Goal: Task Accomplishment & Management: Manage account settings

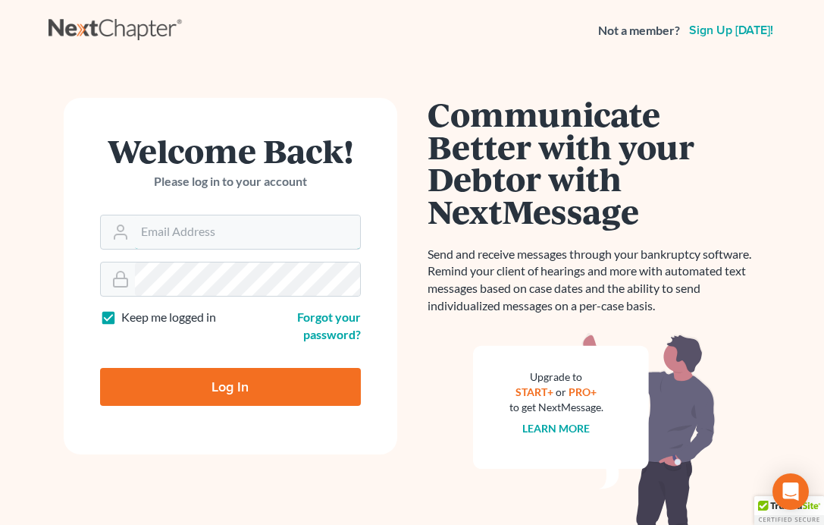
type input "[EMAIL_ADDRESS][DOMAIN_NAME]"
click at [318, 409] on form "Welcome Back! Please log in to your account Email Address madeleinebauereis@gma…" at bounding box center [231, 276] width 334 height 356
click at [303, 396] on input "Log In" at bounding box center [230, 387] width 261 height 38
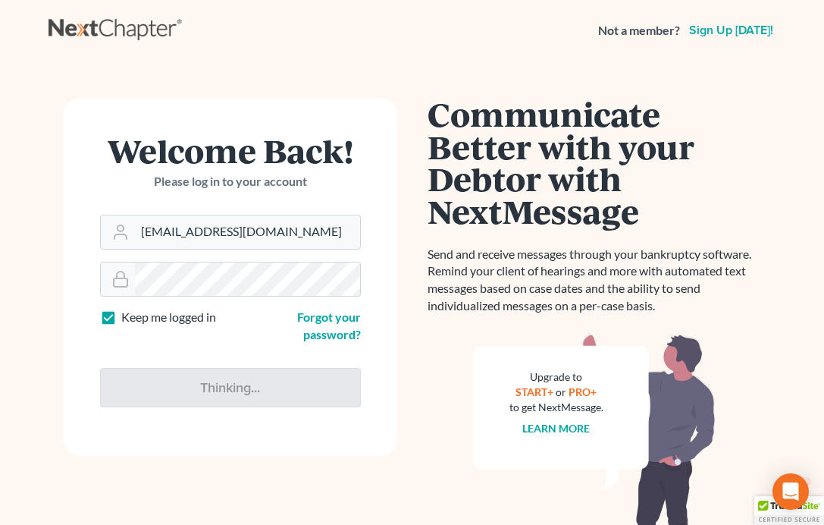
type input "Thinking..."
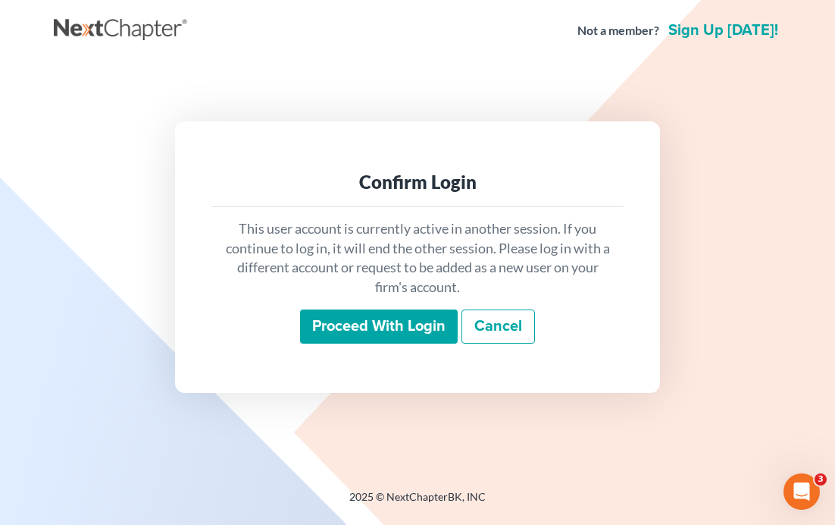
click at [327, 325] on input "Proceed with login" at bounding box center [379, 326] width 158 height 35
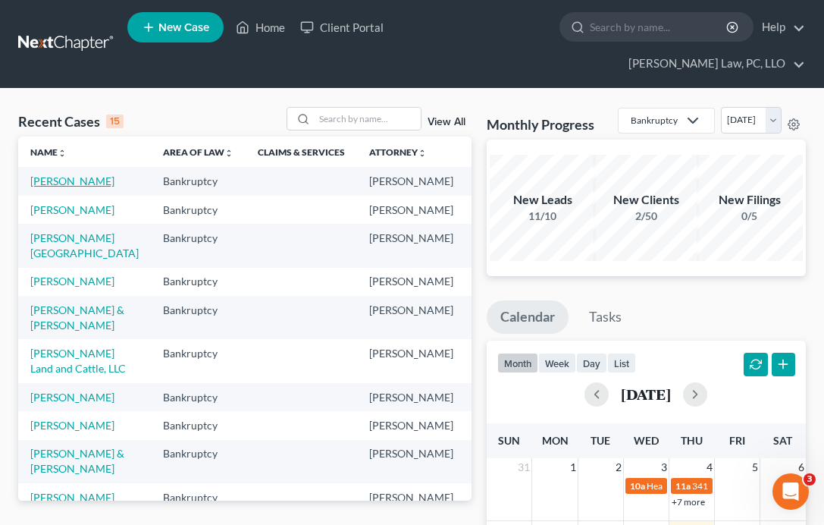
click at [58, 174] on link "Schreier, Kelly" at bounding box center [72, 180] width 84 height 13
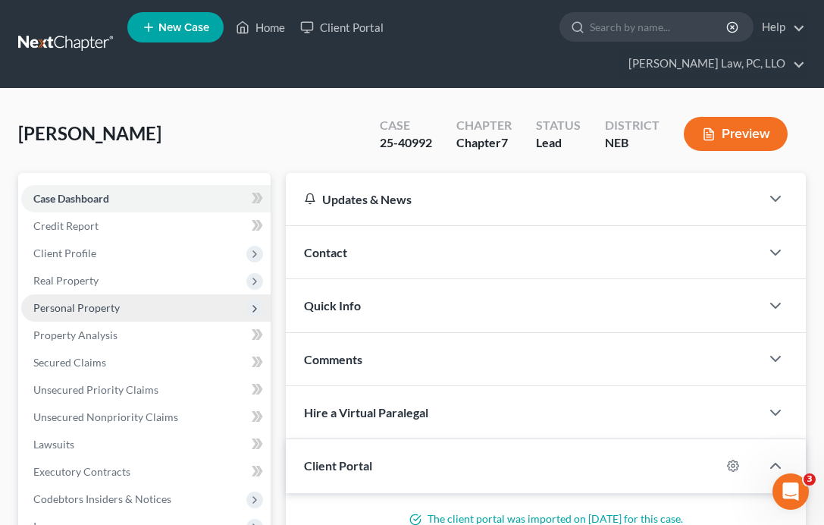
click at [208, 294] on span "Personal Property" at bounding box center [145, 307] width 249 height 27
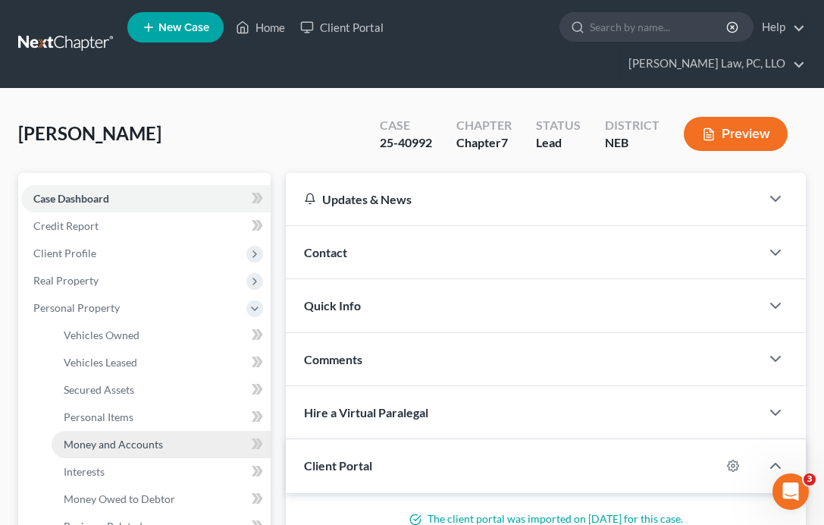
click at [166, 431] on link "Money and Accounts" at bounding box center [161, 444] width 219 height 27
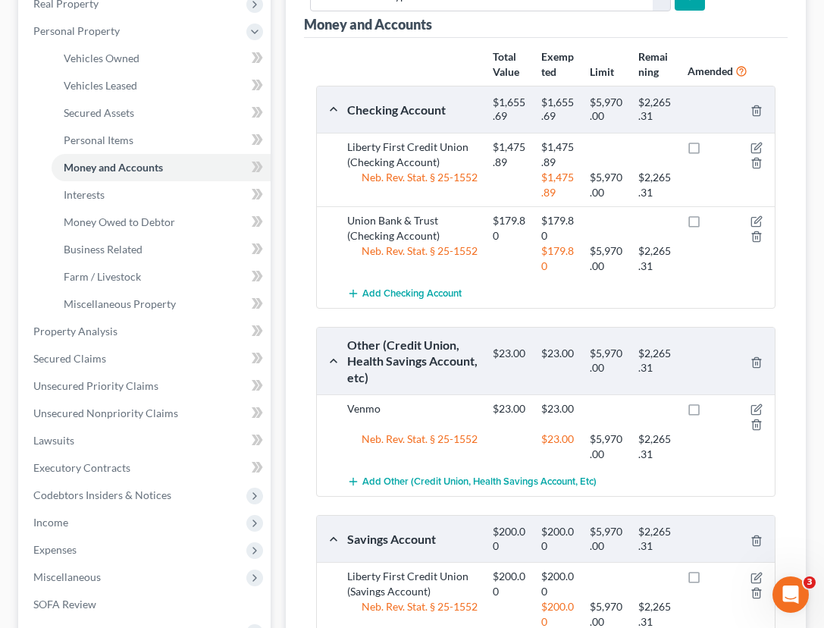
scroll to position [303, 0]
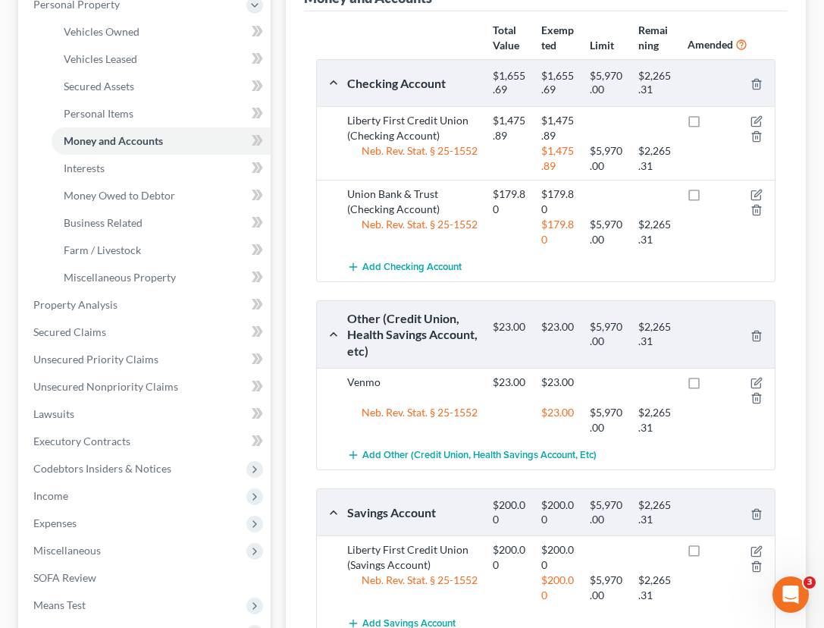
drag, startPoint x: 487, startPoint y: 602, endPoint x: 306, endPoint y: 558, distance: 186.4
click at [487, 524] on div "Add Savings Account" at bounding box center [558, 623] width 437 height 28
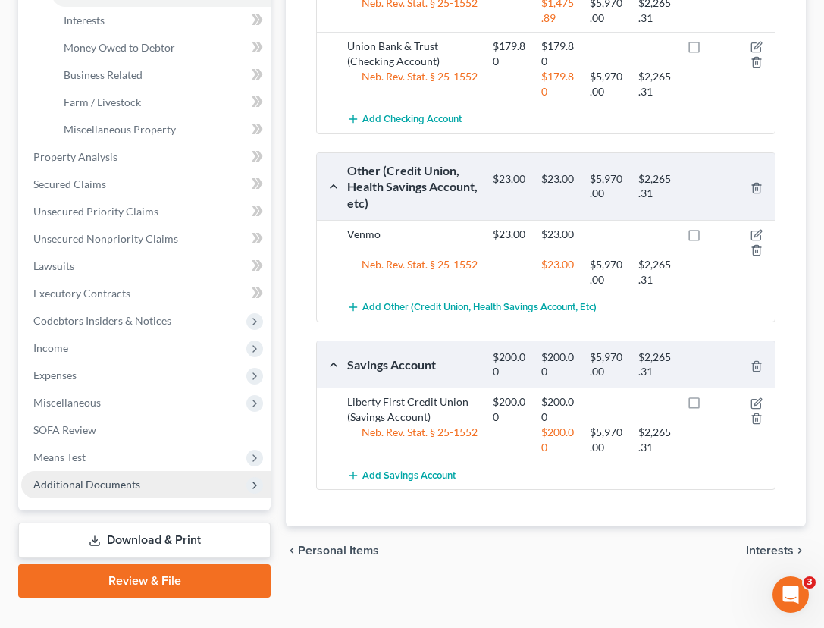
click at [157, 471] on span "Additional Documents" at bounding box center [145, 484] width 249 height 27
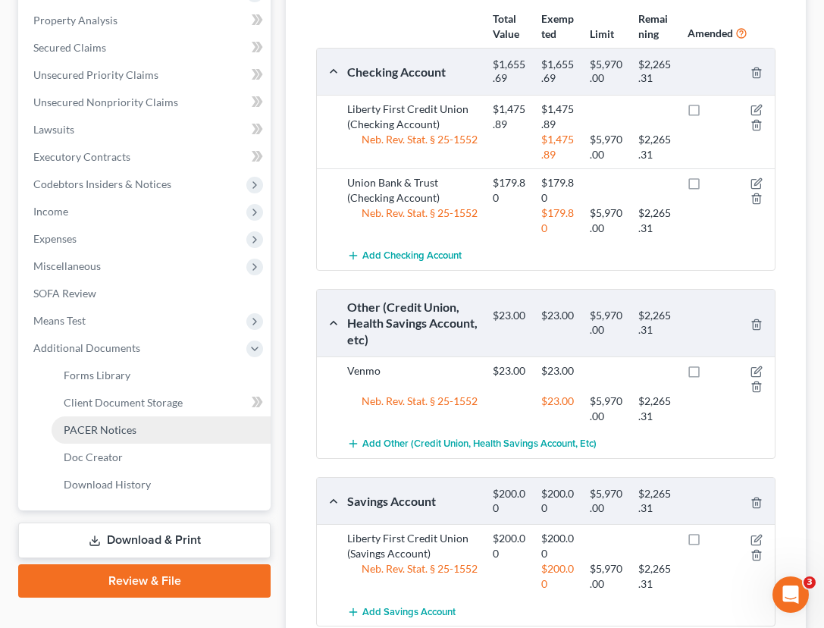
click at [136, 416] on link "PACER Notices" at bounding box center [161, 429] width 219 height 27
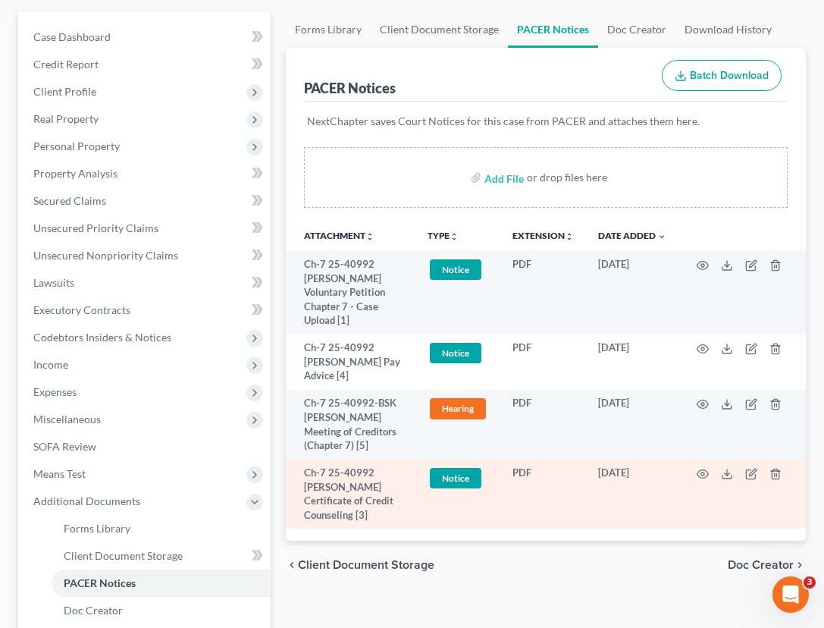
scroll to position [315, 0]
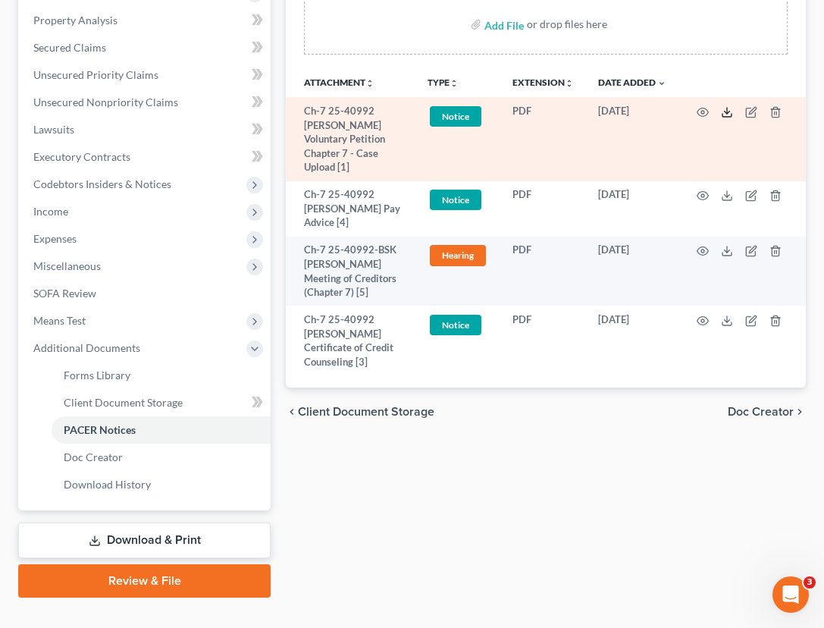
click at [727, 106] on icon at bounding box center [727, 112] width 12 height 12
